Goal: Information Seeking & Learning: Understand process/instructions

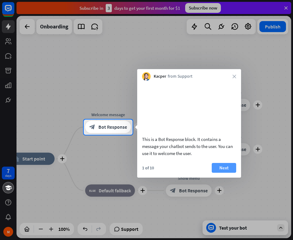
click at [223, 172] on button "Next" at bounding box center [224, 168] width 24 height 10
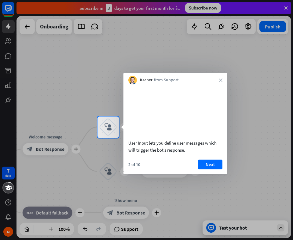
click at [207, 174] on div "2 of 10 Next" at bounding box center [175, 166] width 104 height 15
click at [206, 169] on button "Next" at bounding box center [210, 164] width 24 height 10
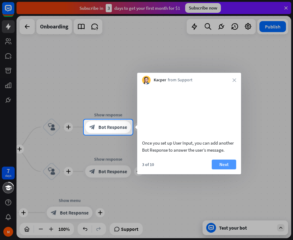
click at [215, 169] on button "Next" at bounding box center [224, 164] width 24 height 10
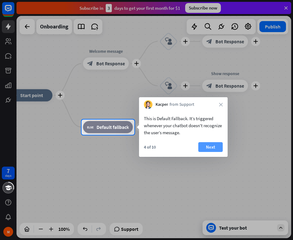
click at [211, 147] on button "Next" at bounding box center [210, 147] width 24 height 10
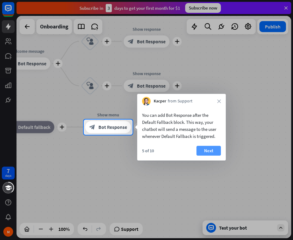
click at [211, 150] on button "Next" at bounding box center [208, 151] width 24 height 10
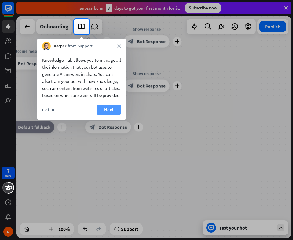
click at [105, 114] on button "Next" at bounding box center [108, 110] width 24 height 10
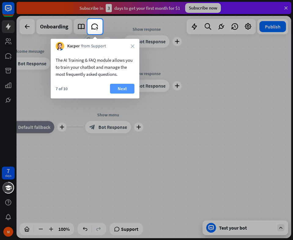
click at [121, 92] on button "Next" at bounding box center [122, 89] width 24 height 10
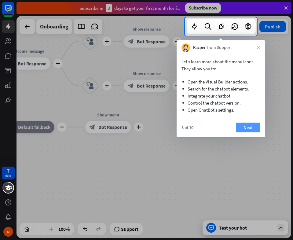
click at [247, 129] on button "Next" at bounding box center [248, 127] width 24 height 10
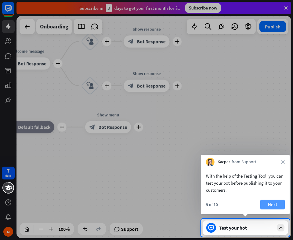
click at [270, 200] on button "Next" at bounding box center [272, 204] width 24 height 10
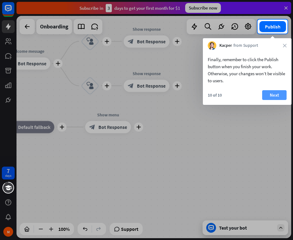
click at [275, 94] on button "Next" at bounding box center [274, 95] width 24 height 10
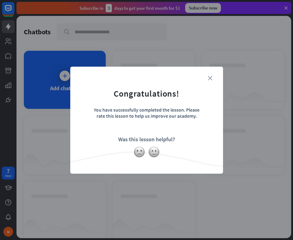
click at [211, 78] on icon "close" at bounding box center [210, 78] width 5 height 5
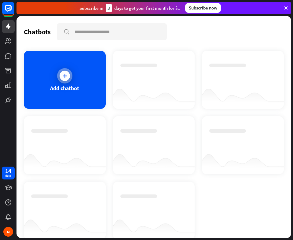
click at [66, 73] on icon at bounding box center [65, 76] width 6 height 6
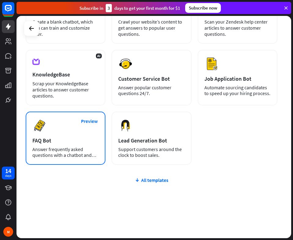
scroll to position [88, 0]
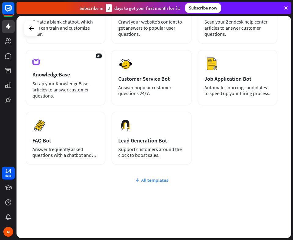
click at [157, 181] on div "All templates" at bounding box center [152, 180] width 252 height 6
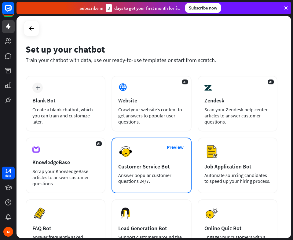
scroll to position [0, 0]
